Goal: Obtain resource: Obtain resource

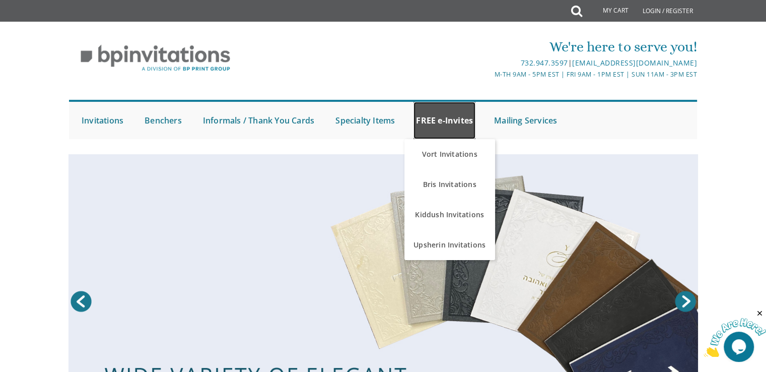
click at [394, 128] on link "FREE e-Invites" at bounding box center [445, 120] width 62 height 37
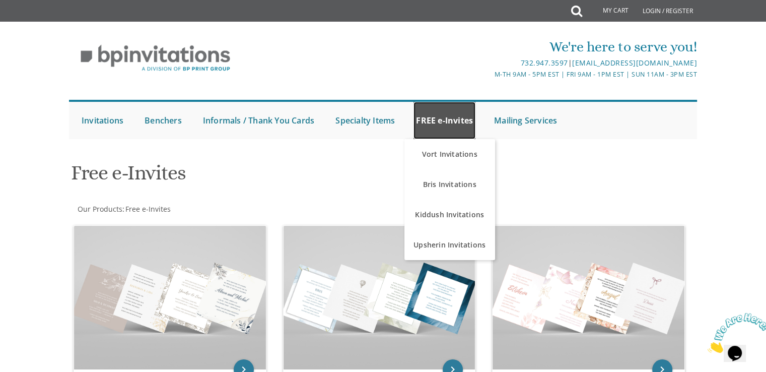
click at [446, 129] on link "FREE e-Invites" at bounding box center [445, 120] width 62 height 37
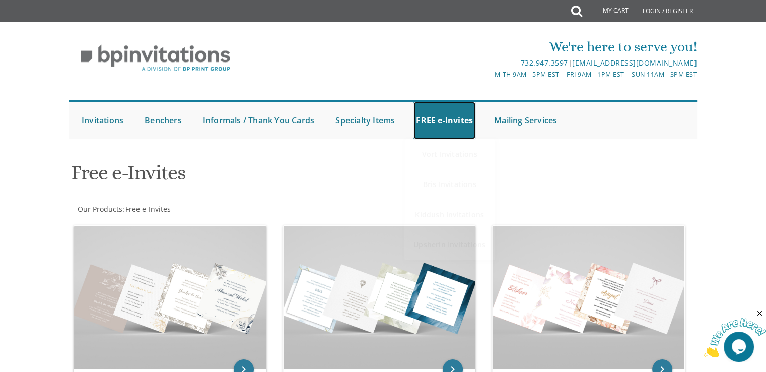
click at [446, 129] on link "FREE e-Invites" at bounding box center [445, 120] width 62 height 37
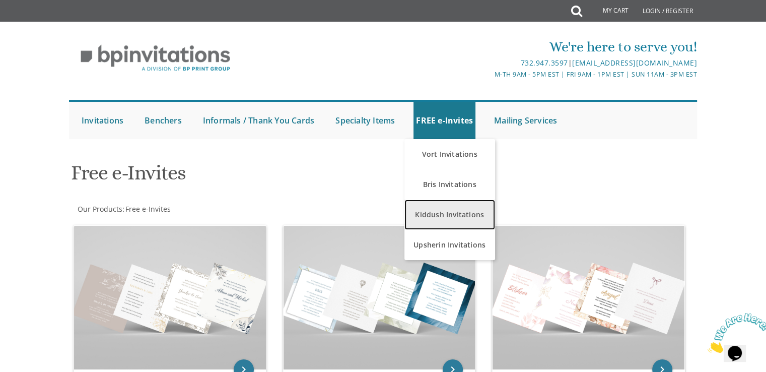
click at [438, 218] on link "Kiddush Invitations" at bounding box center [450, 215] width 91 height 30
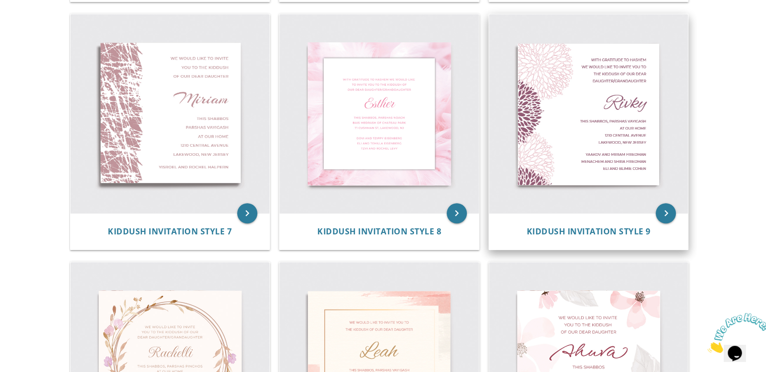
scroll to position [685, 0]
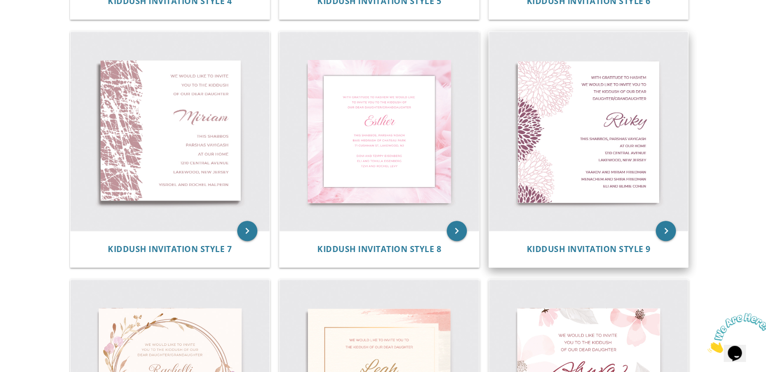
click at [587, 156] on img at bounding box center [589, 132] width 200 height 200
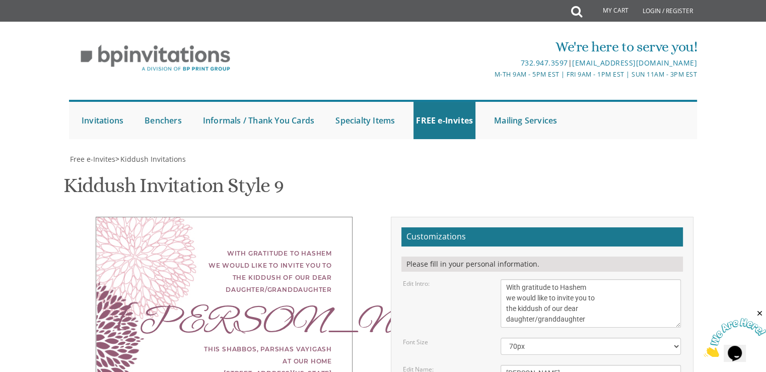
scroll to position [101, 0]
click at [526, 365] on textarea "[PERSON_NAME]" at bounding box center [591, 373] width 180 height 17
drag, startPoint x: 515, startPoint y: 274, endPoint x: 503, endPoint y: 274, distance: 12.1
click at [503, 365] on textarea "[PERSON_NAME]" at bounding box center [591, 373] width 180 height 17
click at [510, 365] on textarea "[PERSON_NAME]" at bounding box center [591, 373] width 180 height 17
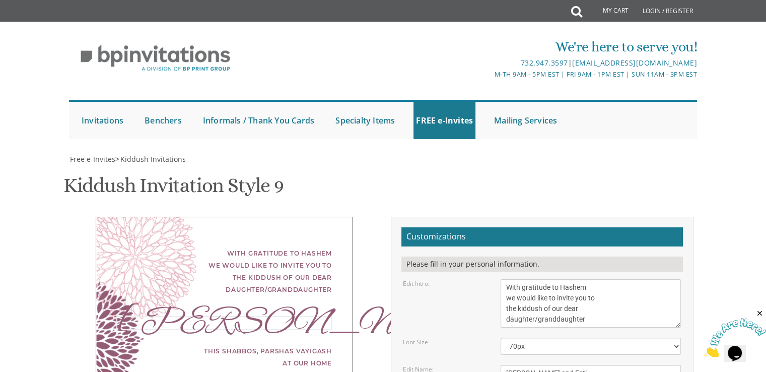
click at [516, 365] on textarea "[PERSON_NAME]" at bounding box center [591, 373] width 180 height 17
click at [508, 365] on textarea "[PERSON_NAME]" at bounding box center [591, 373] width 180 height 17
type textarea "[PERSON_NAME] and Esti"
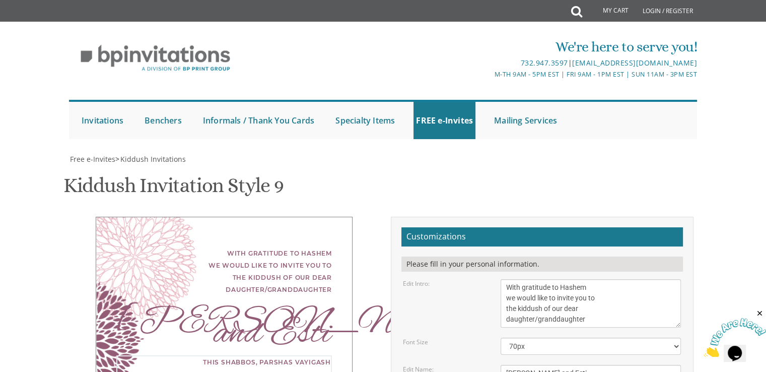
drag, startPoint x: 597, startPoint y: 249, endPoint x: 511, endPoint y: 251, distance: 85.7
click at [595, 365] on textarea "[PERSON_NAME]" at bounding box center [591, 373] width 180 height 17
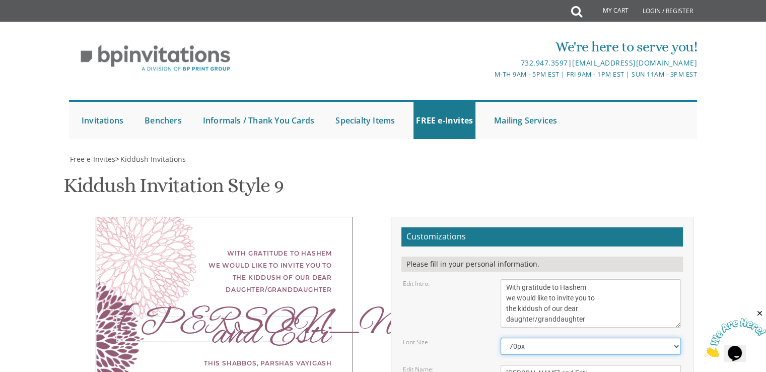
click at [674, 338] on select "40px 50px 60px 70px 80px" at bounding box center [591, 346] width 180 height 17
select select "60px"
click at [501, 338] on select "40px 50px 60px 70px 80px" at bounding box center [591, 346] width 180 height 17
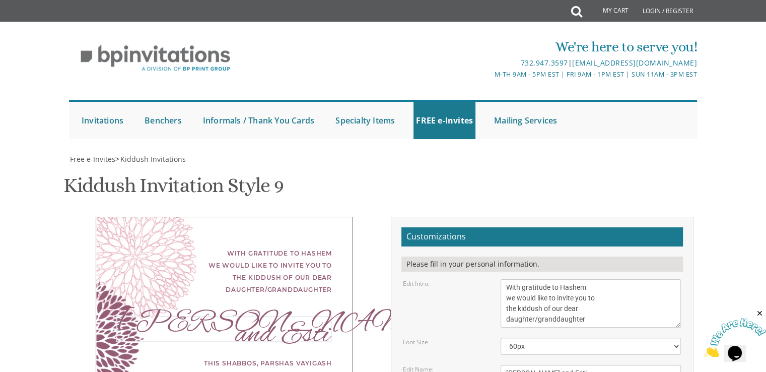
drag, startPoint x: 564, startPoint y: 220, endPoint x: 555, endPoint y: 222, distance: 9.7
click at [555, 365] on textarea "[PERSON_NAME]" at bounding box center [591, 373] width 180 height 17
type textarea "[PERSON_NAME] Esti"
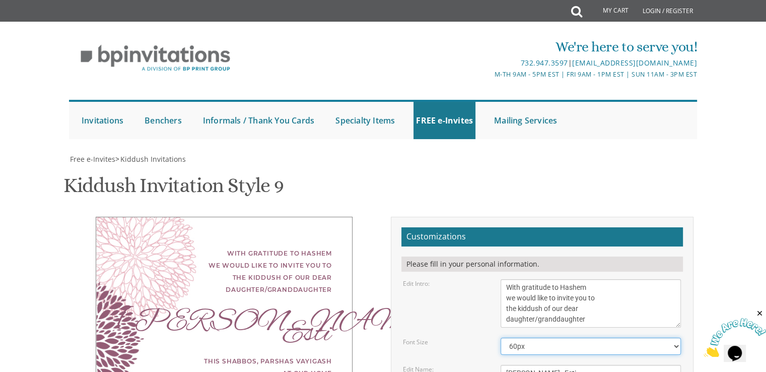
click at [537, 338] on select "40px 50px 60px 70px 80px" at bounding box center [591, 346] width 180 height 17
click at [501, 338] on select "40px 50px 60px 70px 80px" at bounding box center [591, 346] width 180 height 17
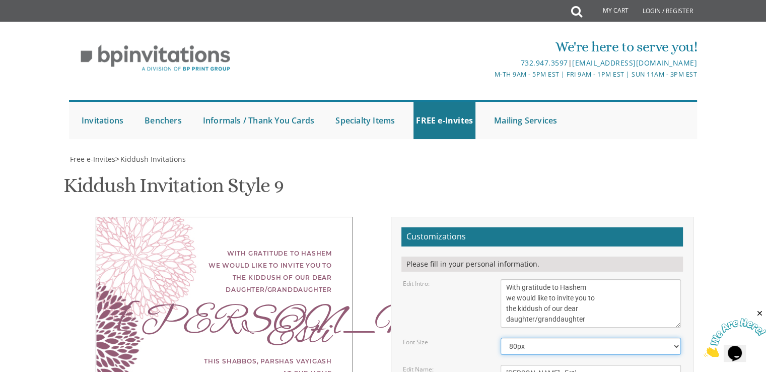
click at [552, 338] on select "40px 50px 60px 70px 80px" at bounding box center [591, 346] width 180 height 17
select select "40px"
click at [501, 338] on select "40px 50px 60px 70px 80px" at bounding box center [591, 346] width 180 height 17
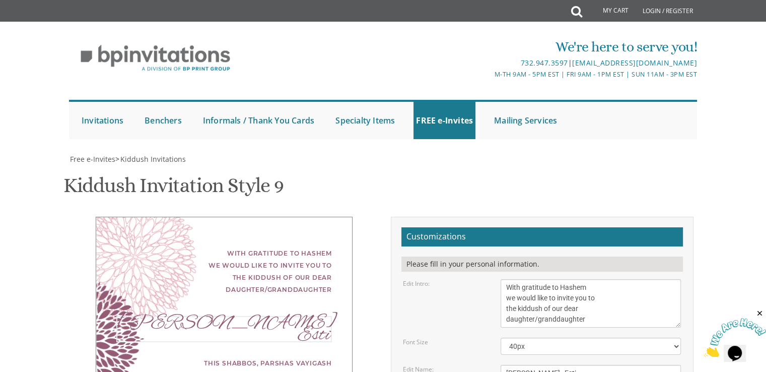
click at [551, 365] on textarea "[PERSON_NAME]" at bounding box center [591, 373] width 180 height 17
click at [560, 365] on textarea "[PERSON_NAME]" at bounding box center [591, 373] width 180 height 17
type textarea "[PERSON_NAME] & Esti"
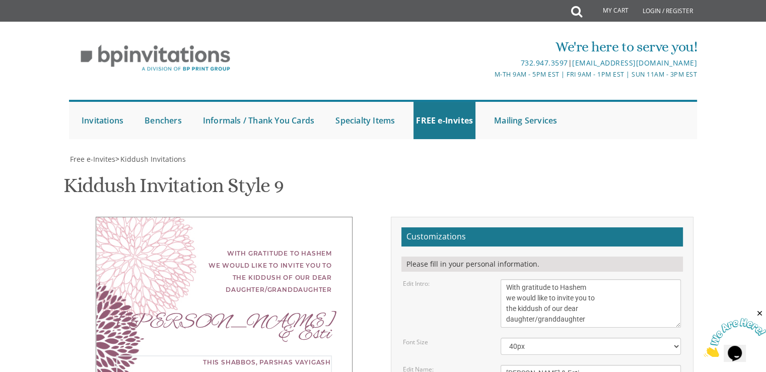
scroll to position [202, 0]
drag, startPoint x: 573, startPoint y: 279, endPoint x: 495, endPoint y: 242, distance: 86.8
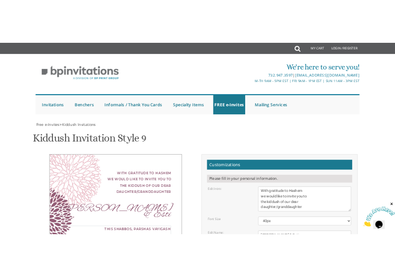
scroll to position [151, 0]
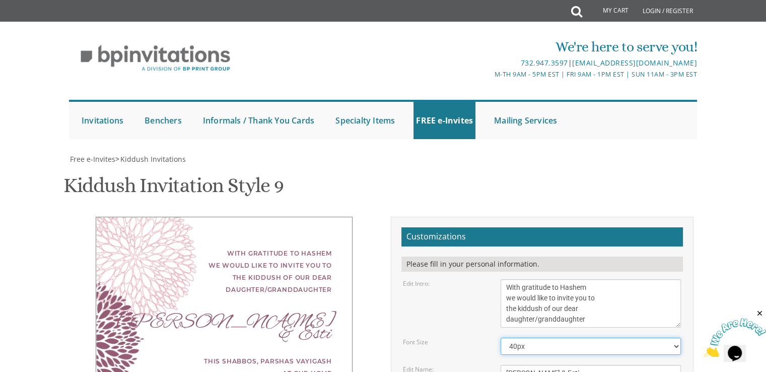
click at [622, 338] on select "40px 50px 60px 70px 80px" at bounding box center [591, 346] width 180 height 17
click at [501, 338] on select "40px 50px 60px 70px 80px" at bounding box center [591, 346] width 180 height 17
click at [625, 338] on select "40px 50px 60px 70px 80px" at bounding box center [591, 346] width 180 height 17
select select "40px"
click at [501, 338] on select "40px 50px 60px 70px 80px" at bounding box center [591, 346] width 180 height 17
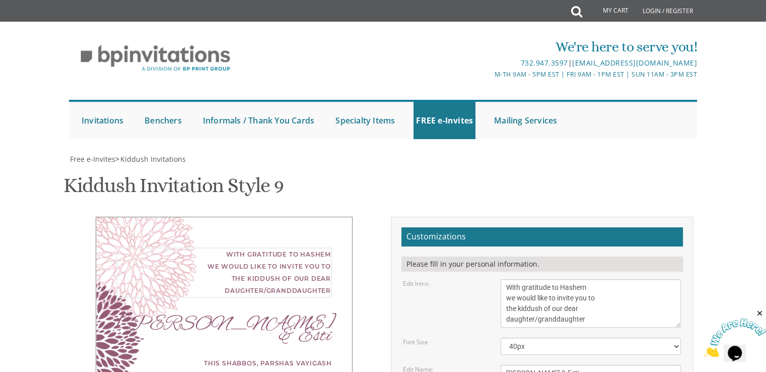
drag, startPoint x: 590, startPoint y: 170, endPoint x: 518, endPoint y: 161, distance: 73.1
click at [518, 279] on textarea "With gratitude to Hashem we would like to invite you to the kiddush of our dear…" at bounding box center [591, 303] width 180 height 48
click at [598, 279] on textarea "With gratitude to Hashem we would like to invite you to the kiddush of our dear…" at bounding box center [591, 303] width 180 height 48
drag, startPoint x: 547, startPoint y: 247, endPoint x: 504, endPoint y: 244, distance: 43.4
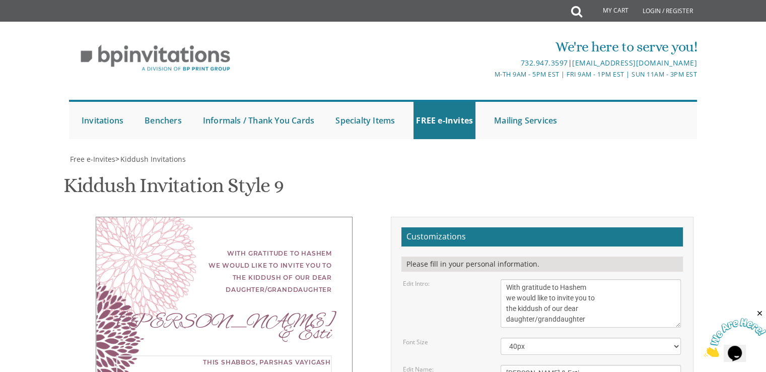
drag, startPoint x: 589, startPoint y: 249, endPoint x: 536, endPoint y: 250, distance: 53.4
type textarea "[DATE], September at our home [STREET_ADDRESS][US_STATE]"
